Goal: Find contact information: Find contact information

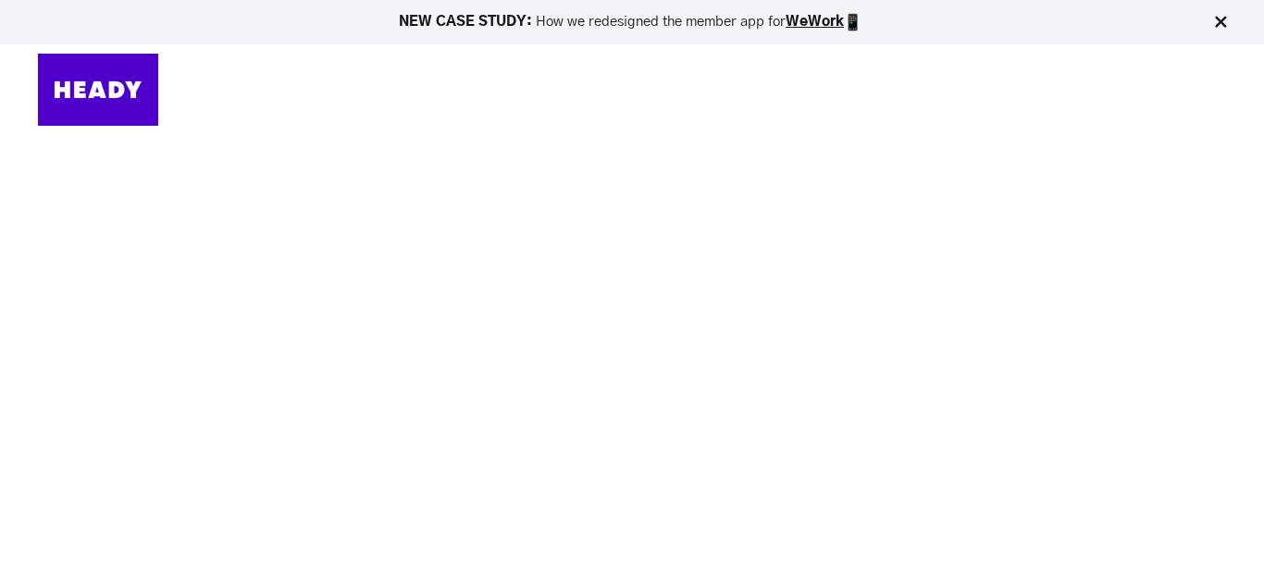
click at [1218, 19] on img at bounding box center [1221, 22] width 19 height 19
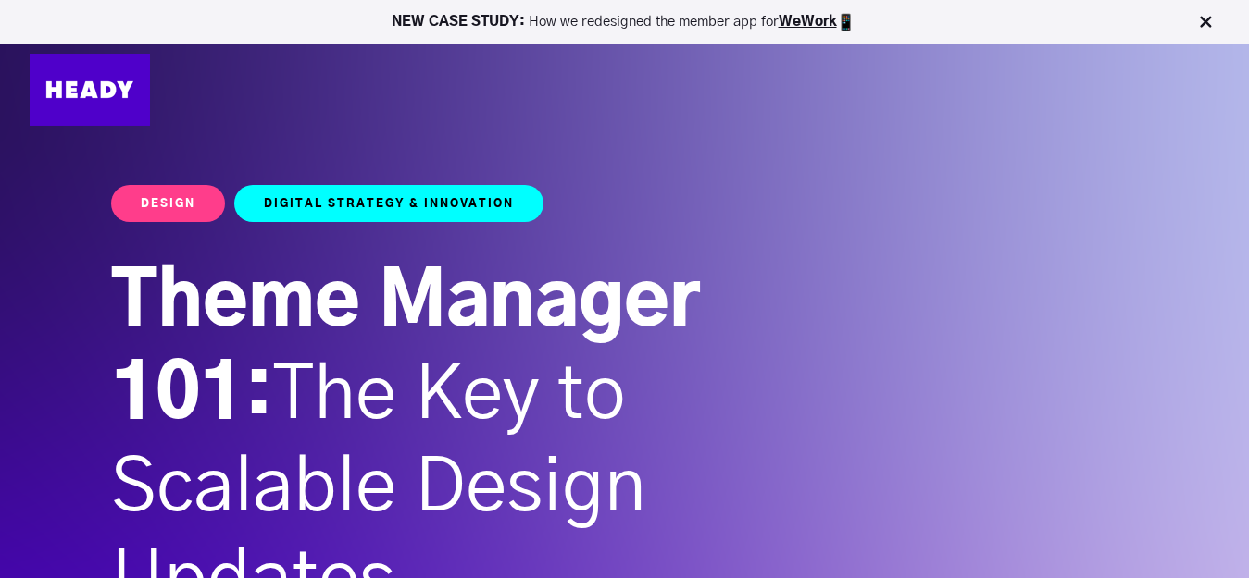
click at [1201, 19] on img at bounding box center [1205, 22] width 19 height 19
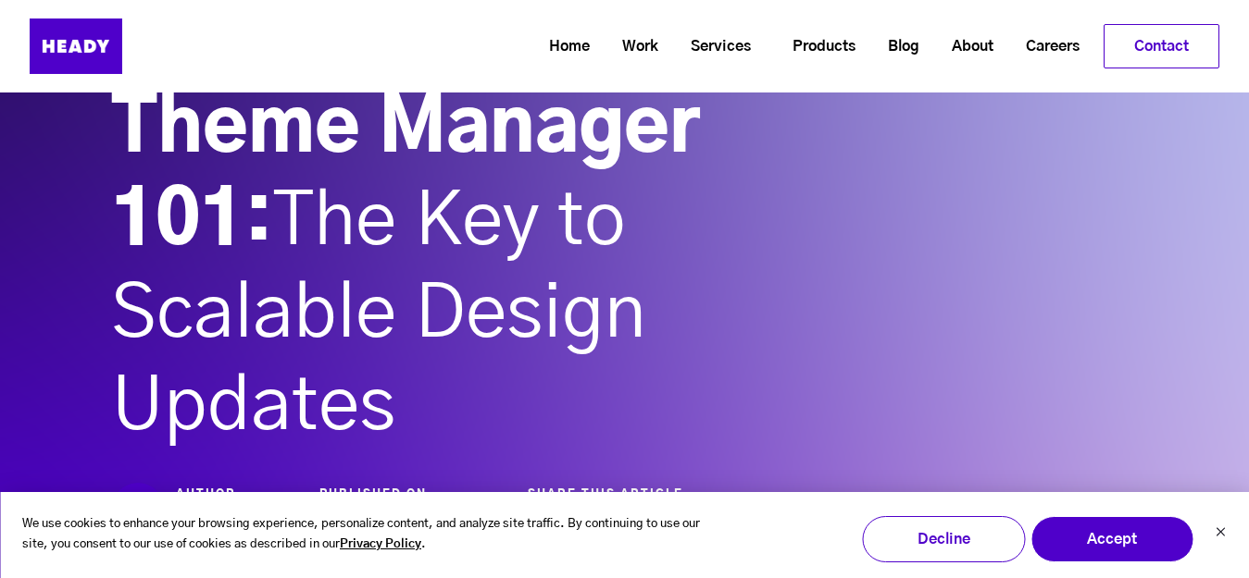
scroll to position [185, 0]
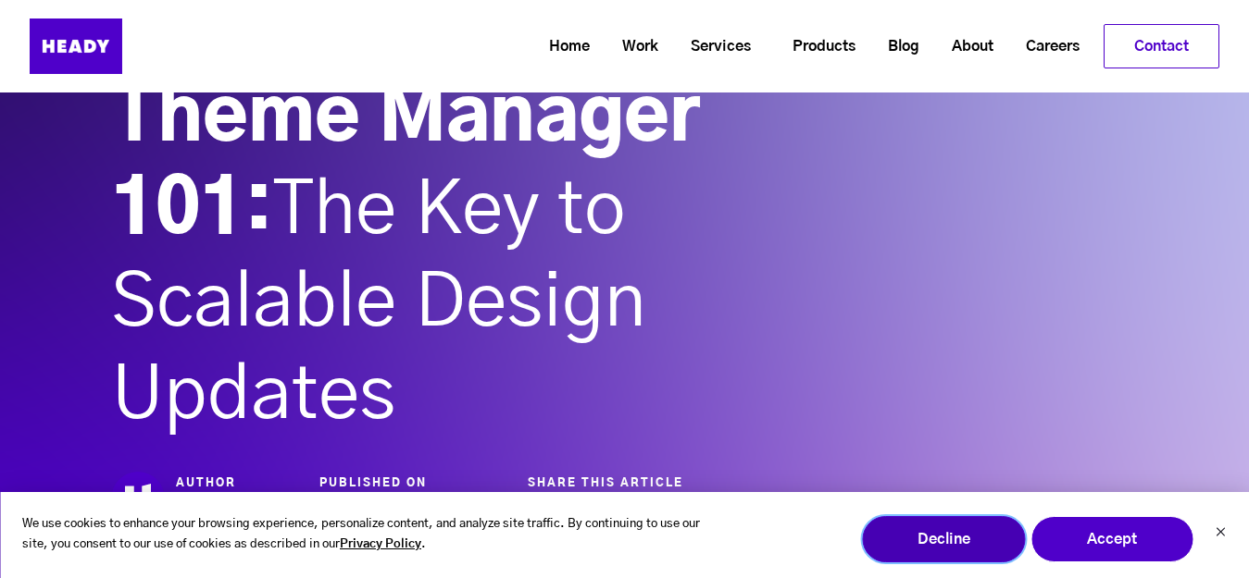
click at [924, 544] on button "Decline" at bounding box center [943, 539] width 163 height 46
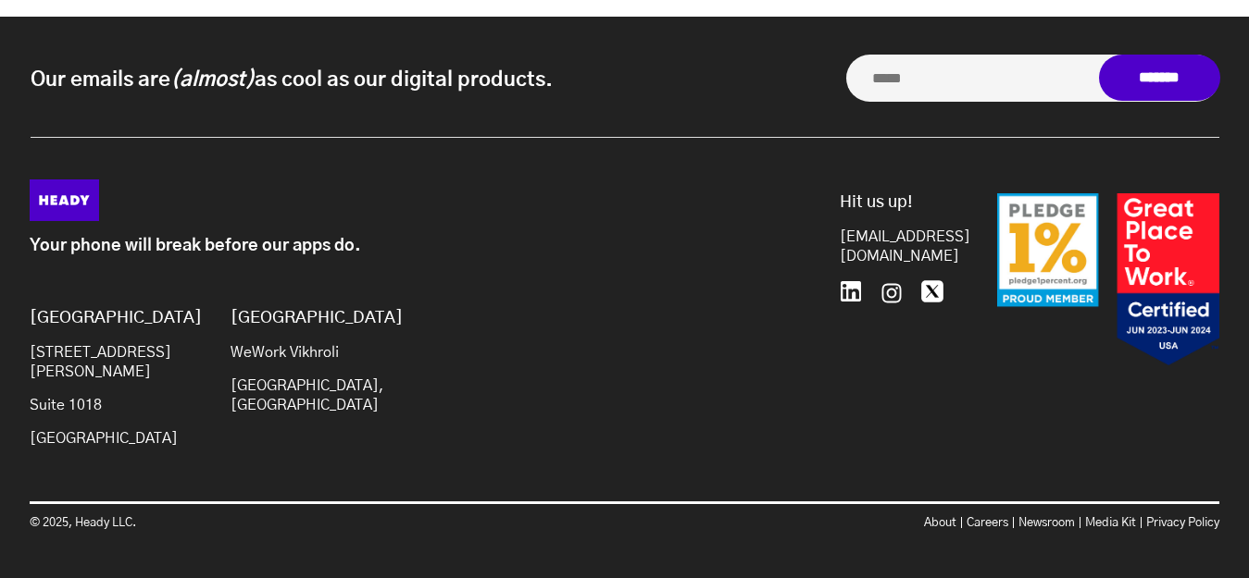
scroll to position [10219, 0]
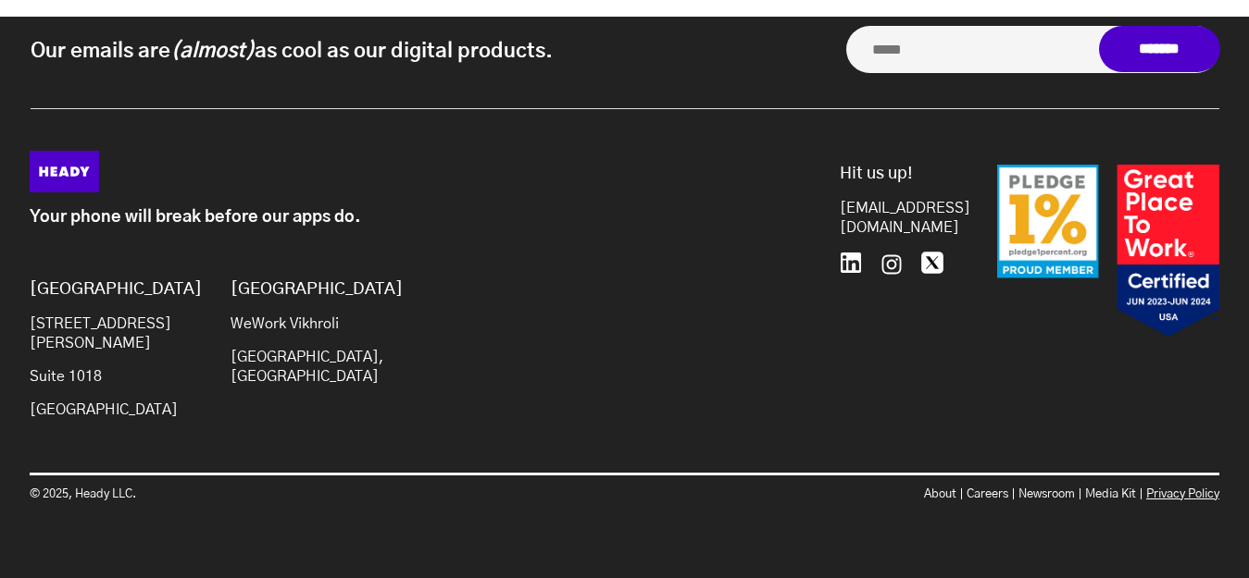
click at [1175, 496] on link "Privacy Policy" at bounding box center [1182, 495] width 73 height 12
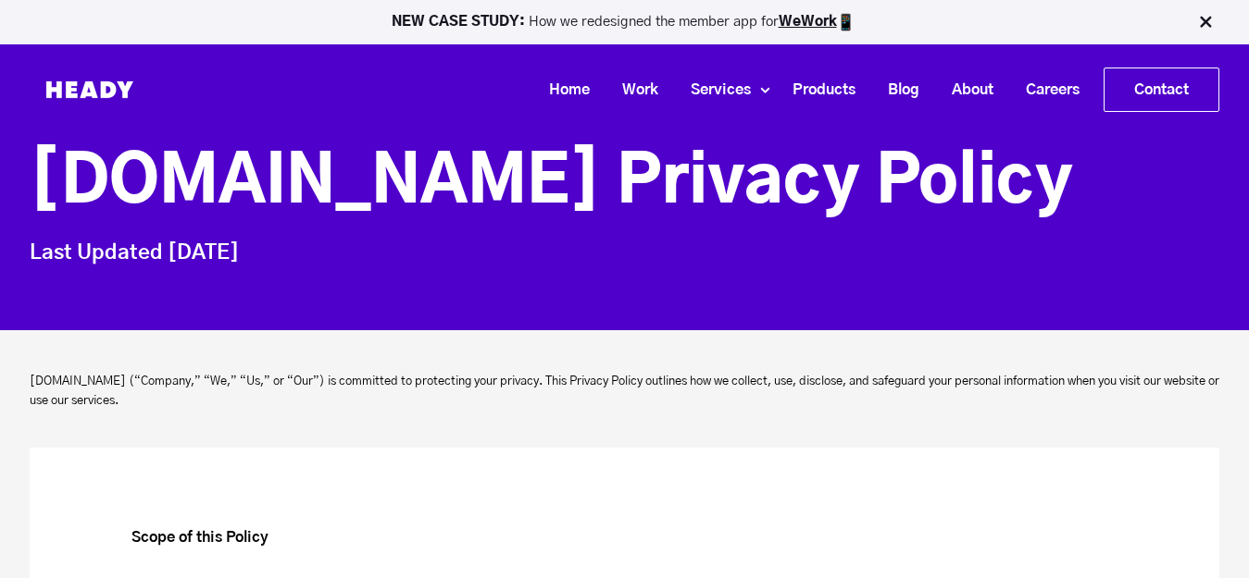
scroll to position [3632, 0]
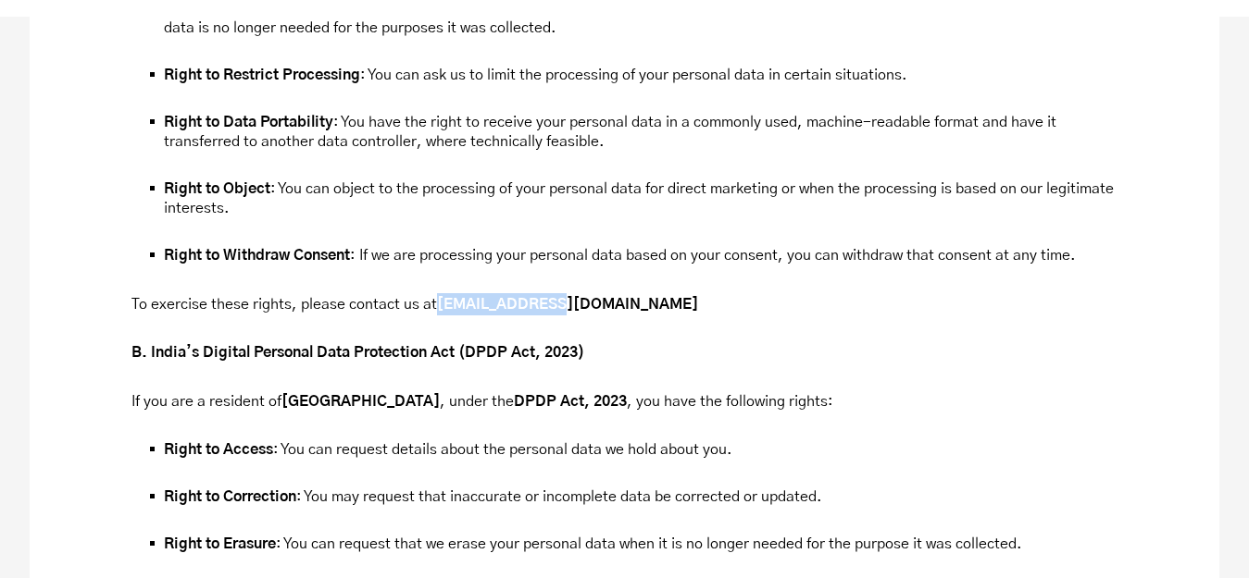
drag, startPoint x: 536, startPoint y: 287, endPoint x: 433, endPoint y: 296, distance: 103.2
click at [437, 297] on strong "[EMAIL_ADDRESS][DOMAIN_NAME]" at bounding box center [567, 304] width 261 height 15
